Goal: Task Accomplishment & Management: Use online tool/utility

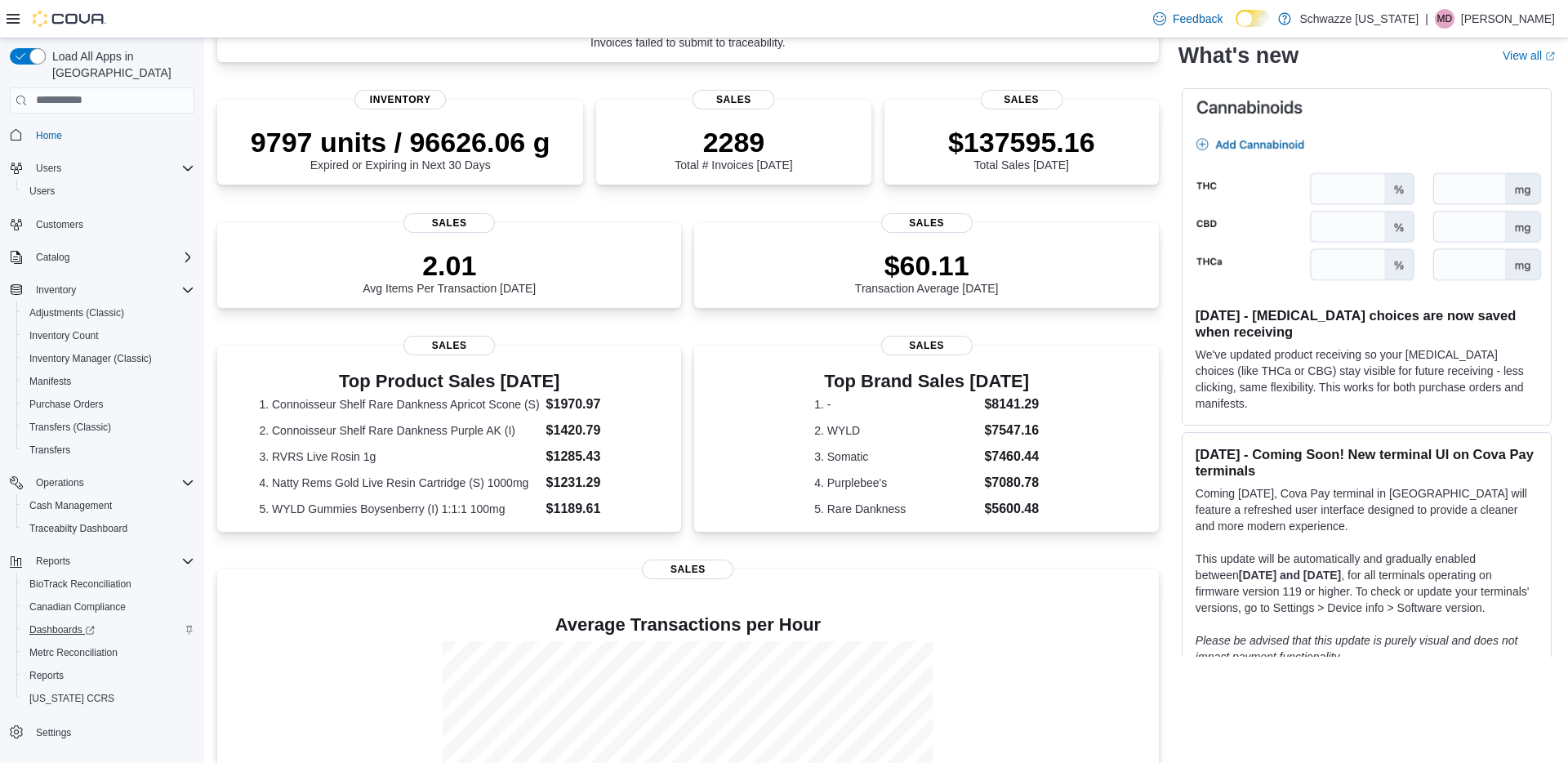
scroll to position [364, 0]
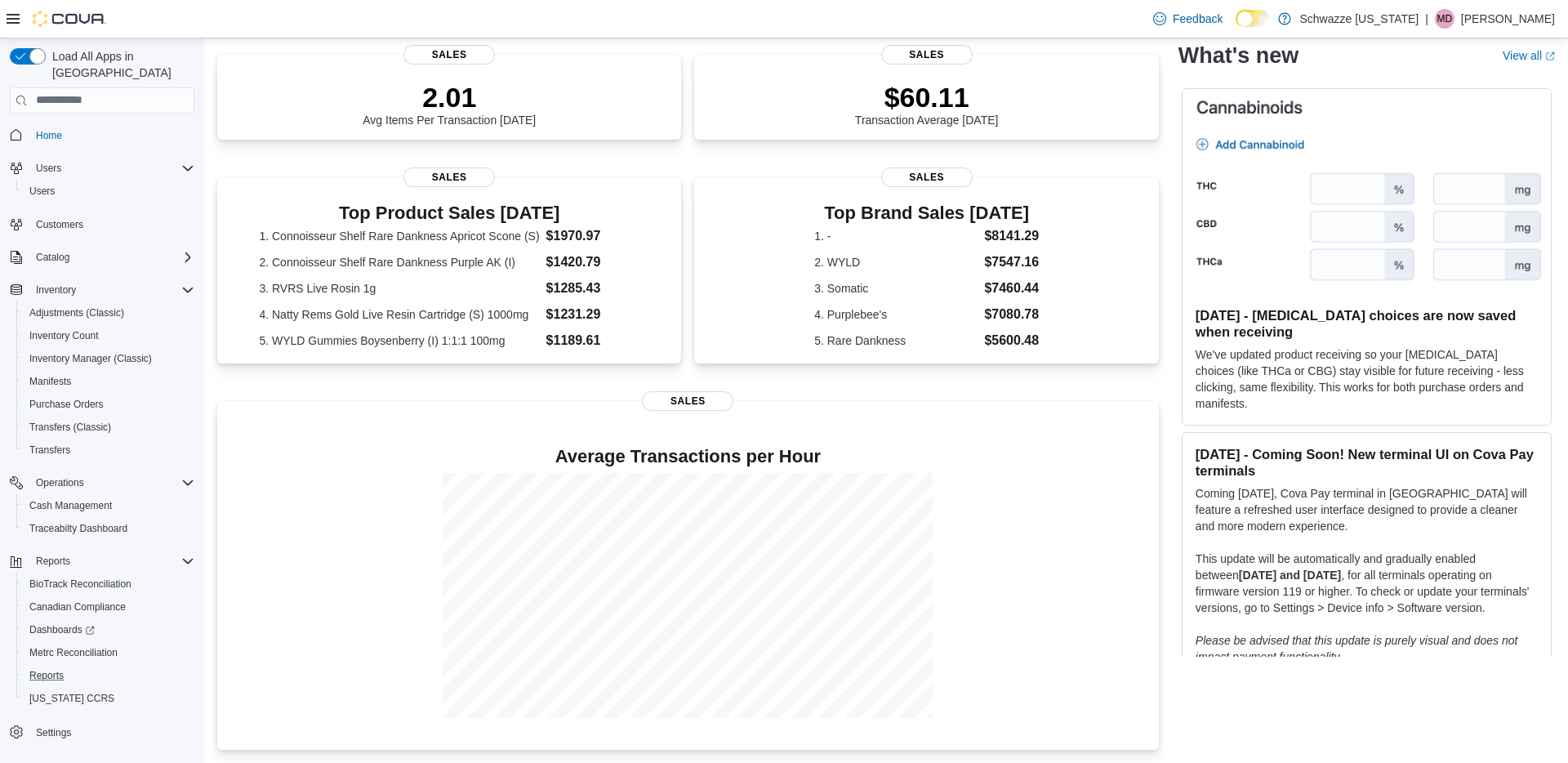
click at [53, 670] on button "Reports" at bounding box center [109, 676] width 184 height 23
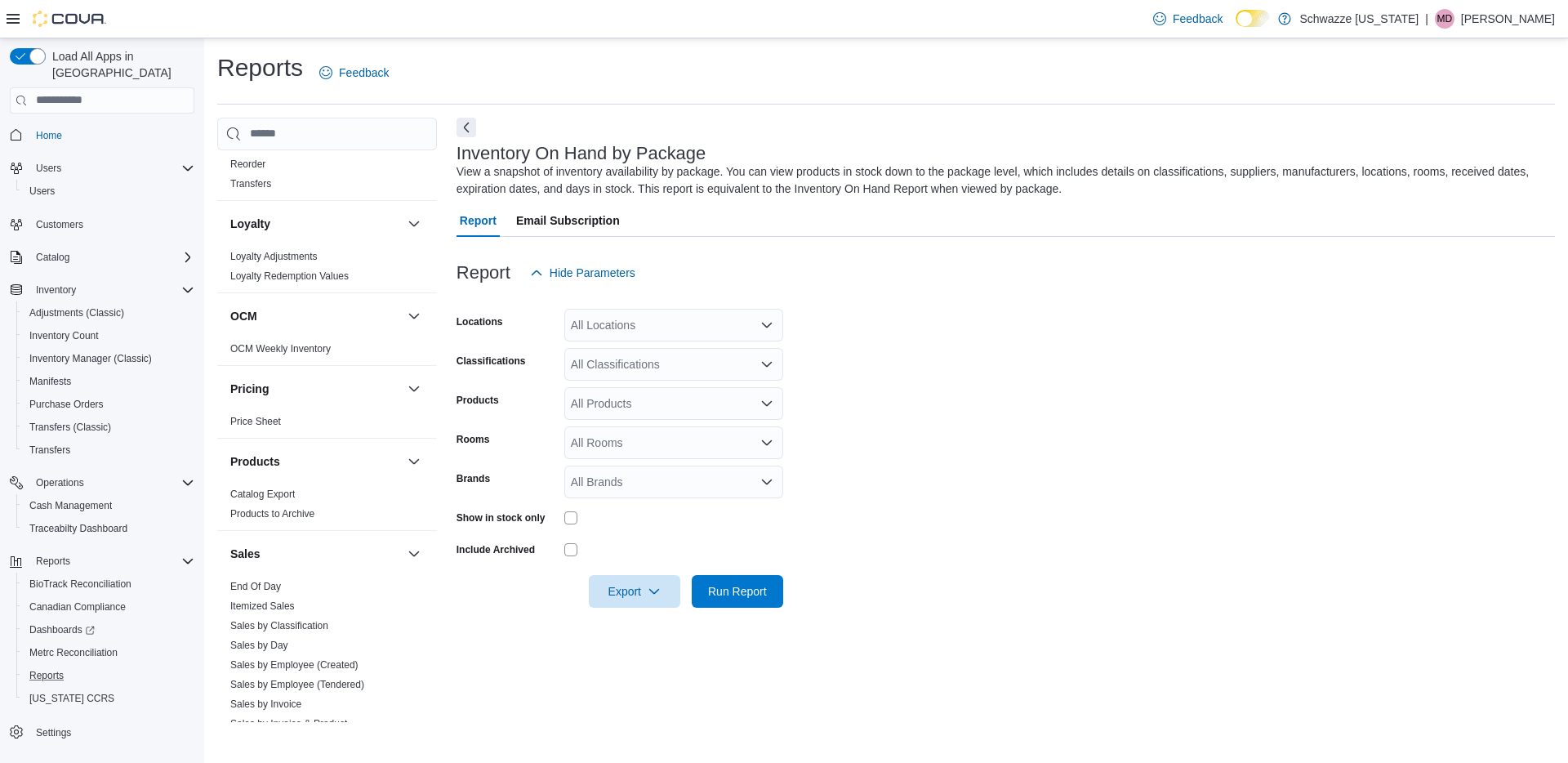
scroll to position [1075, 0]
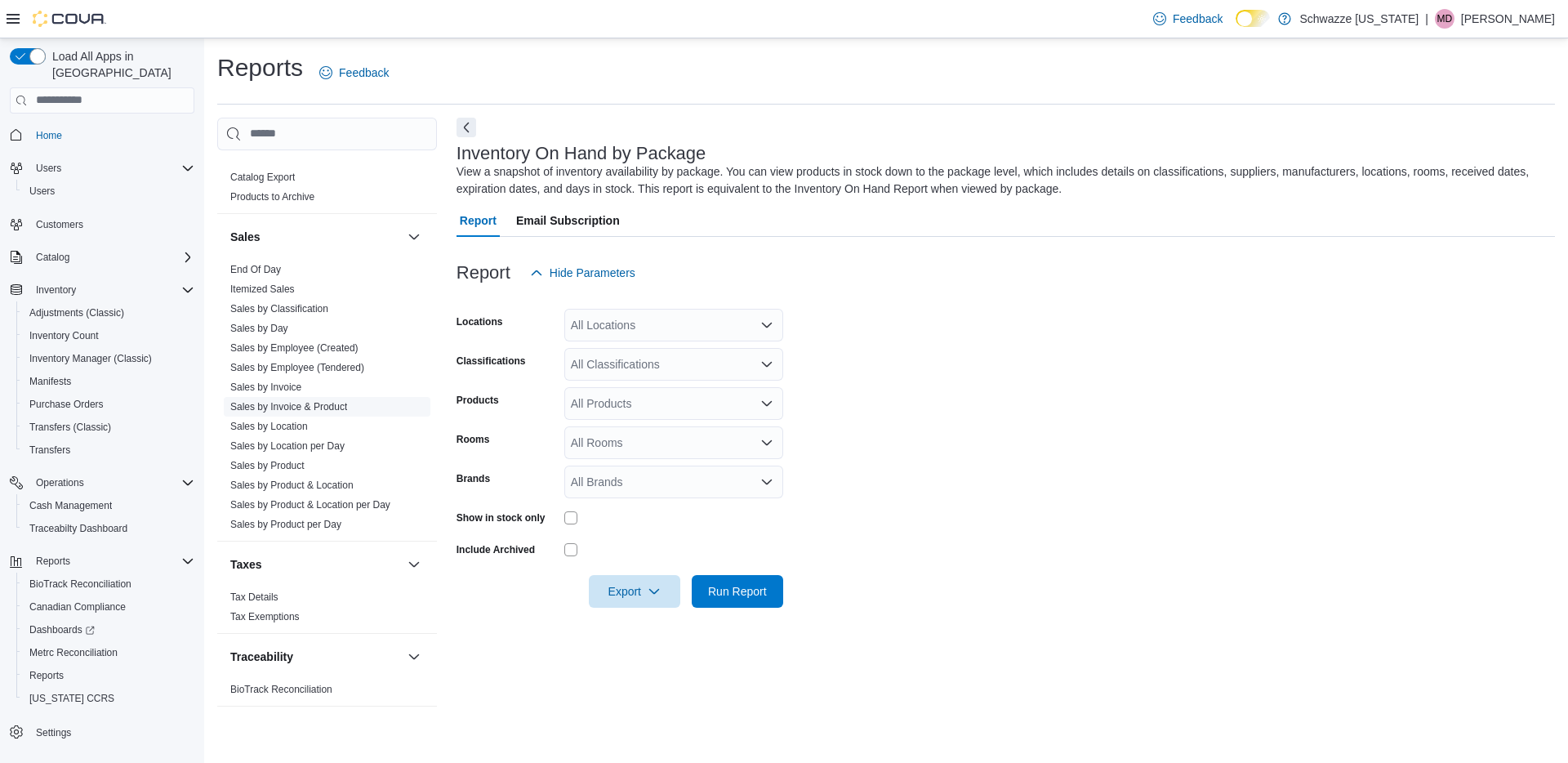
click at [336, 401] on link "Sales by Invoice & Product" at bounding box center [289, 407] width 116 height 12
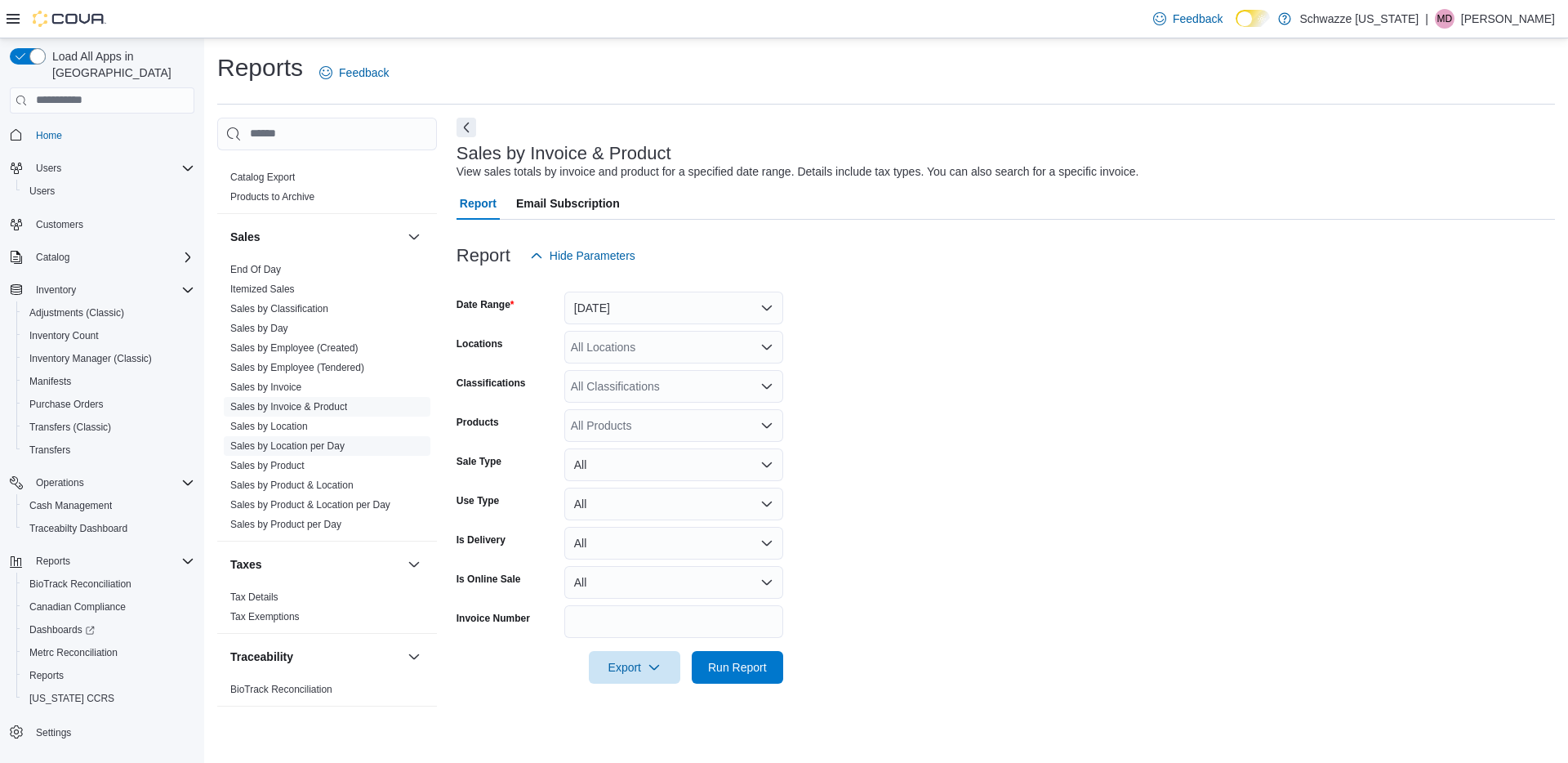
click at [329, 452] on span "Sales by Location per Day" at bounding box center [327, 446] width 207 height 19
click at [329, 443] on link "Sales by Location per Day" at bounding box center [288, 446] width 114 height 12
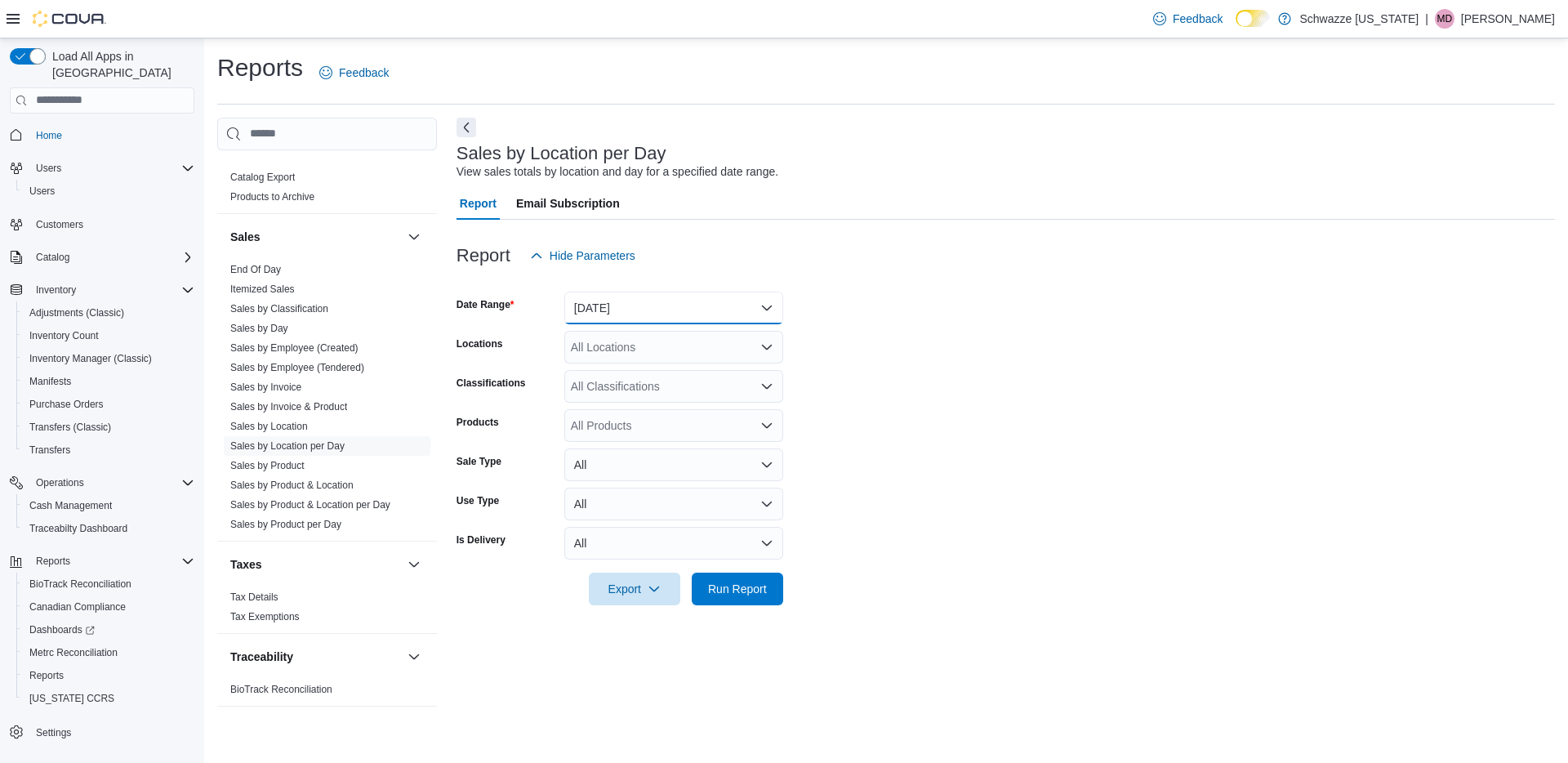
click at [631, 316] on button "Yesterday" at bounding box center [674, 308] width 219 height 33
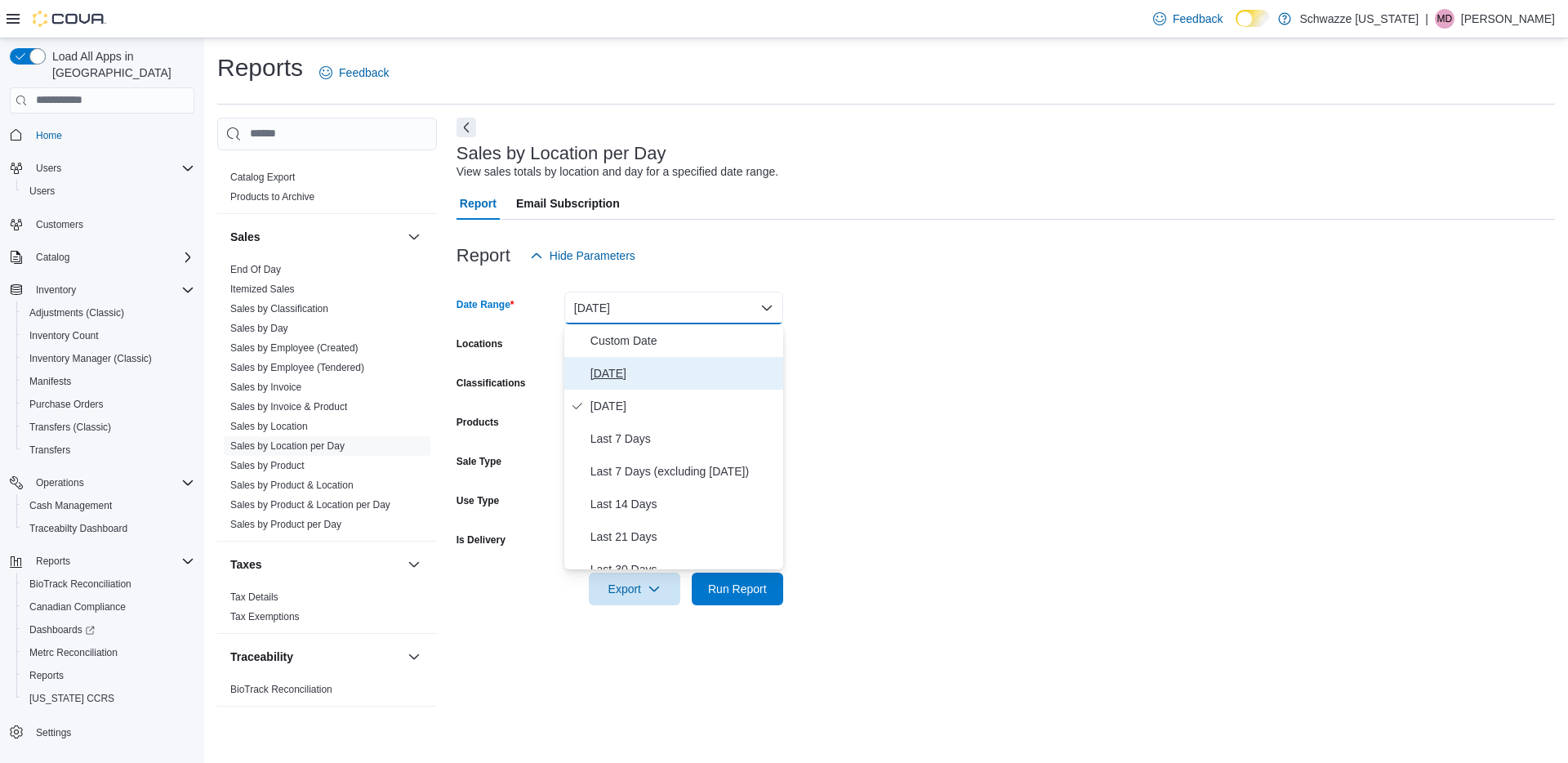
click at [611, 366] on span "Today" at bounding box center [684, 373] width 186 height 19
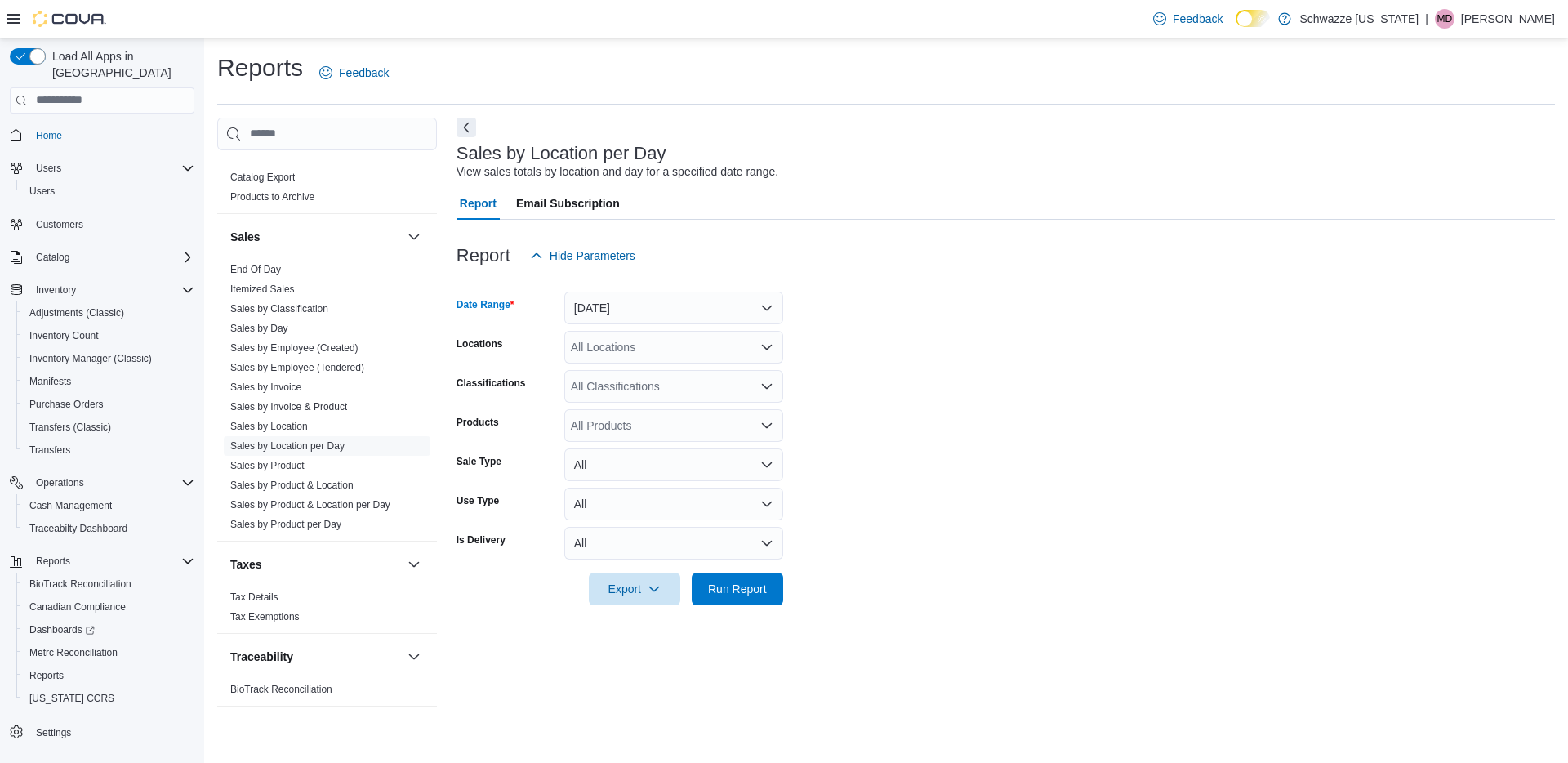
click at [603, 346] on div "All Locations" at bounding box center [674, 347] width 219 height 33
type input "**"
click at [625, 415] on span "SB - Niwot" at bounding box center [635, 422] width 54 height 16
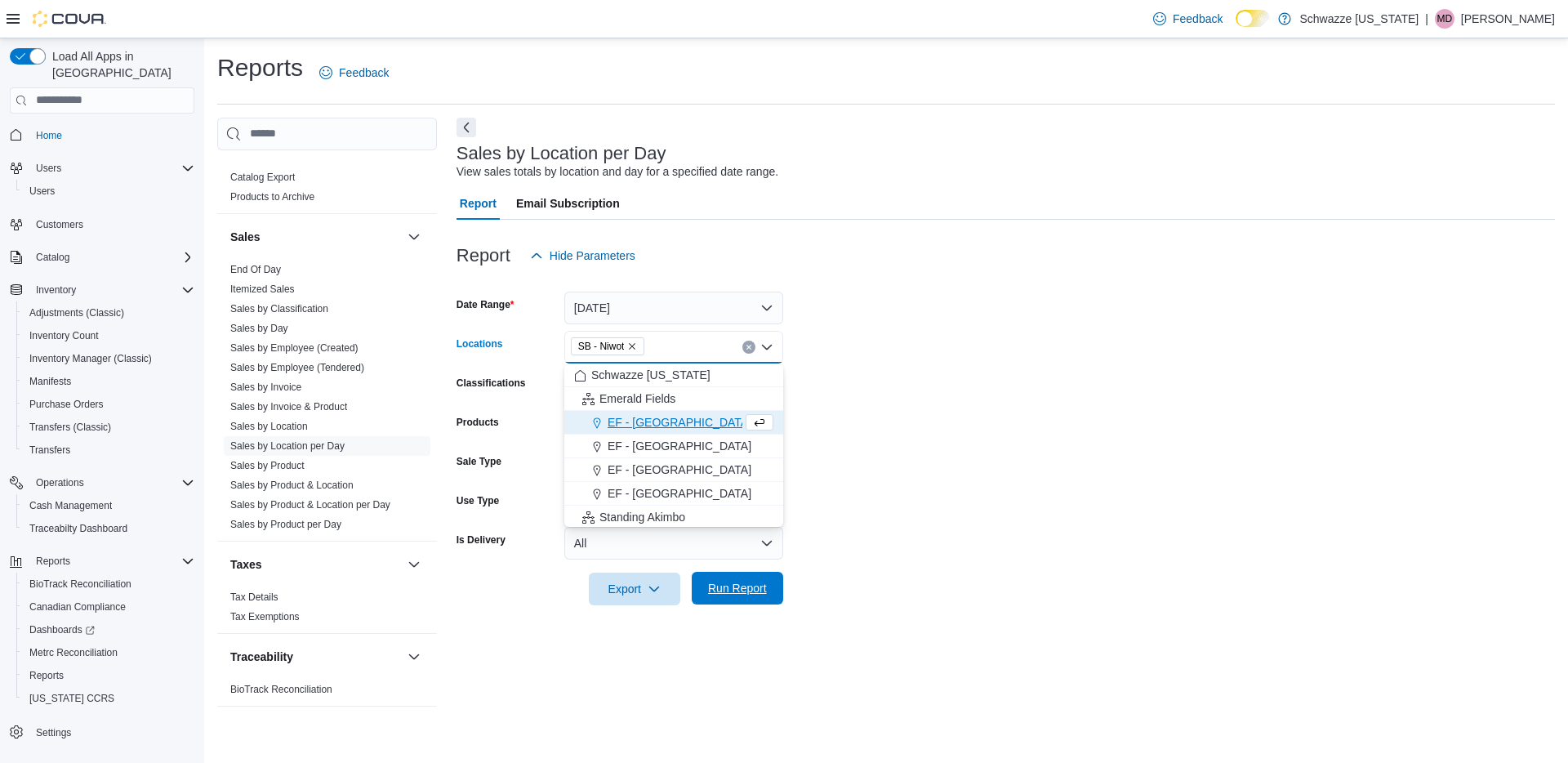
click at [708, 580] on span "Run Report" at bounding box center [738, 588] width 72 height 33
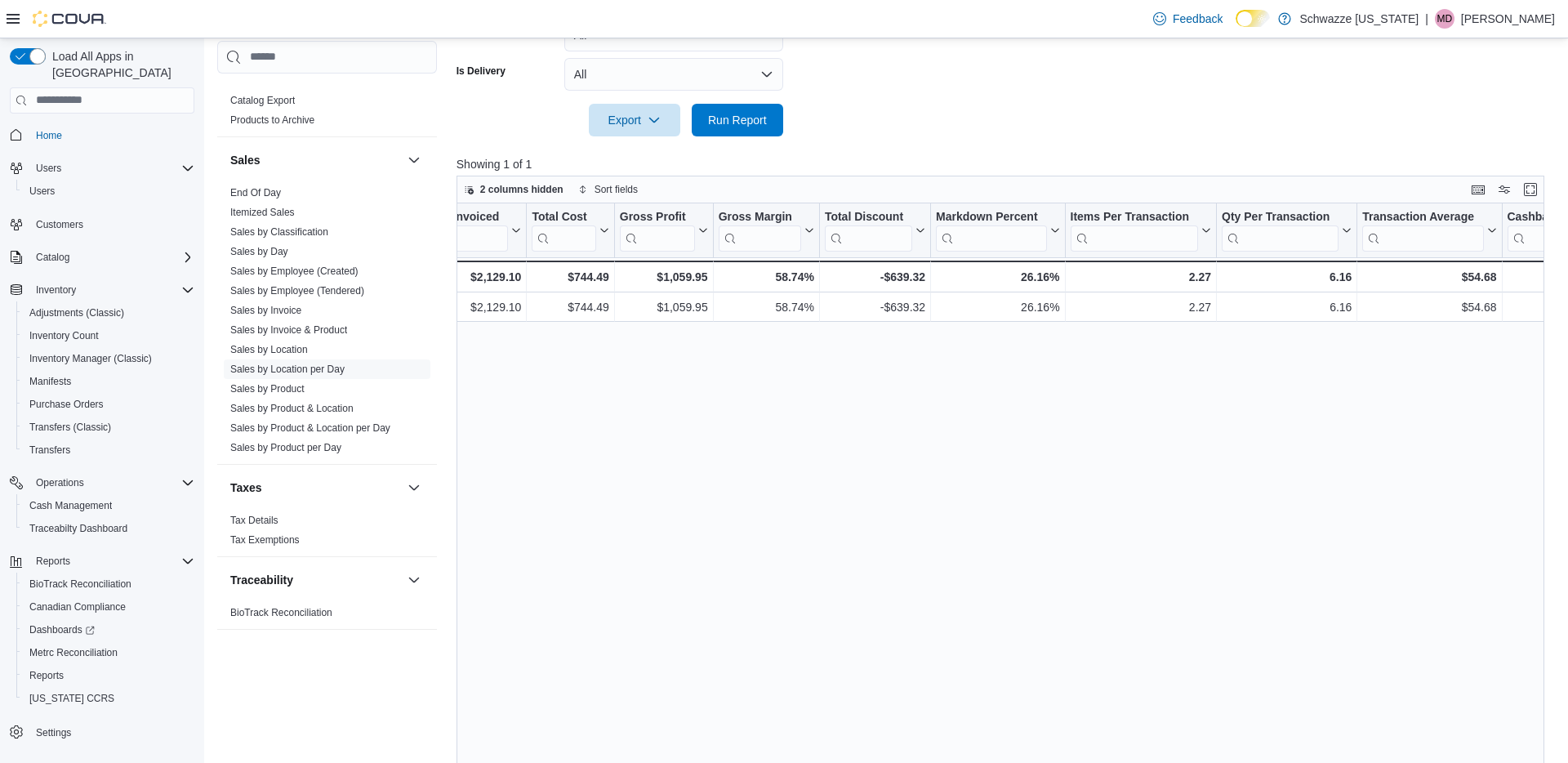
scroll to position [486, 0]
